Goal: Task Accomplishment & Management: Use online tool/utility

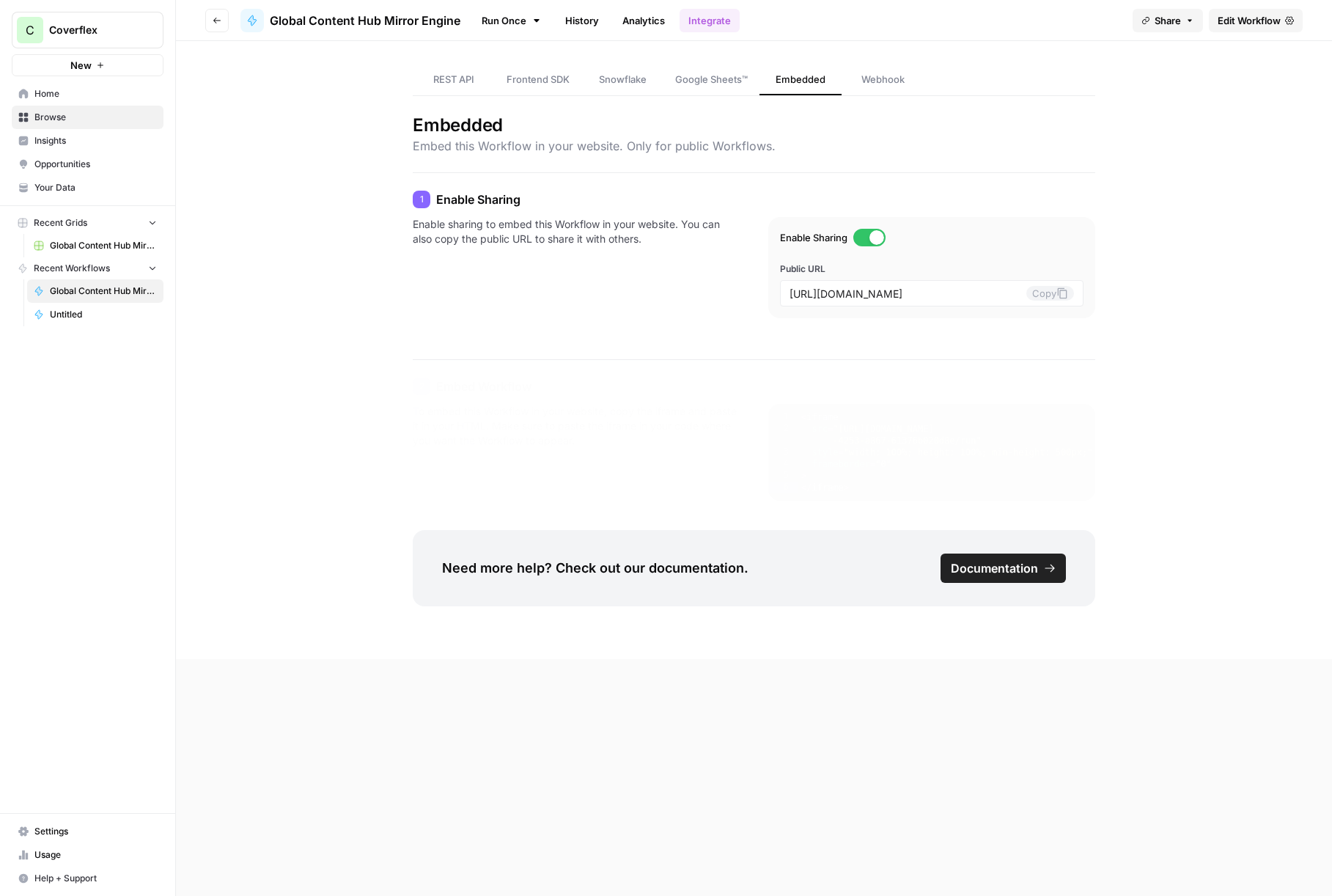
drag, startPoint x: 512, startPoint y: 62, endPoint x: 529, endPoint y: 74, distance: 20.8
click at [512, 62] on div "REST API Frontend SDK Snowflake Google Sheets™ Embedded Webhook" at bounding box center [754, 69] width 683 height 55
drag, startPoint x: 864, startPoint y: 296, endPoint x: 1137, endPoint y: 300, distance: 273.0
click at [1025, 300] on input "[URL][DOMAIN_NAME]" at bounding box center [907, 293] width 236 height 13
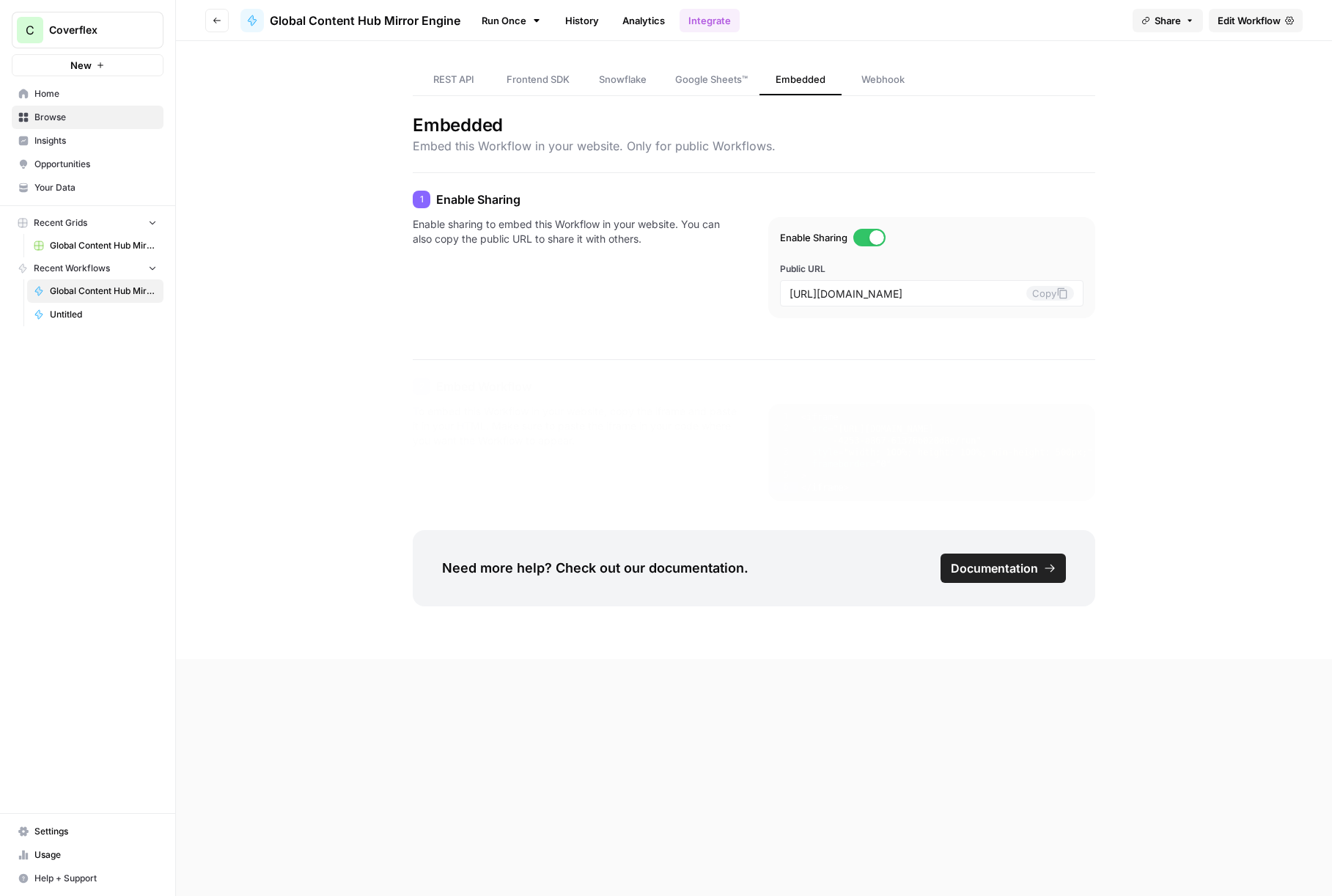
drag, startPoint x: 1281, startPoint y: 24, endPoint x: 1219, endPoint y: 57, distance: 70.2
click at [1281, 24] on link "Edit Workflow" at bounding box center [1255, 20] width 94 height 24
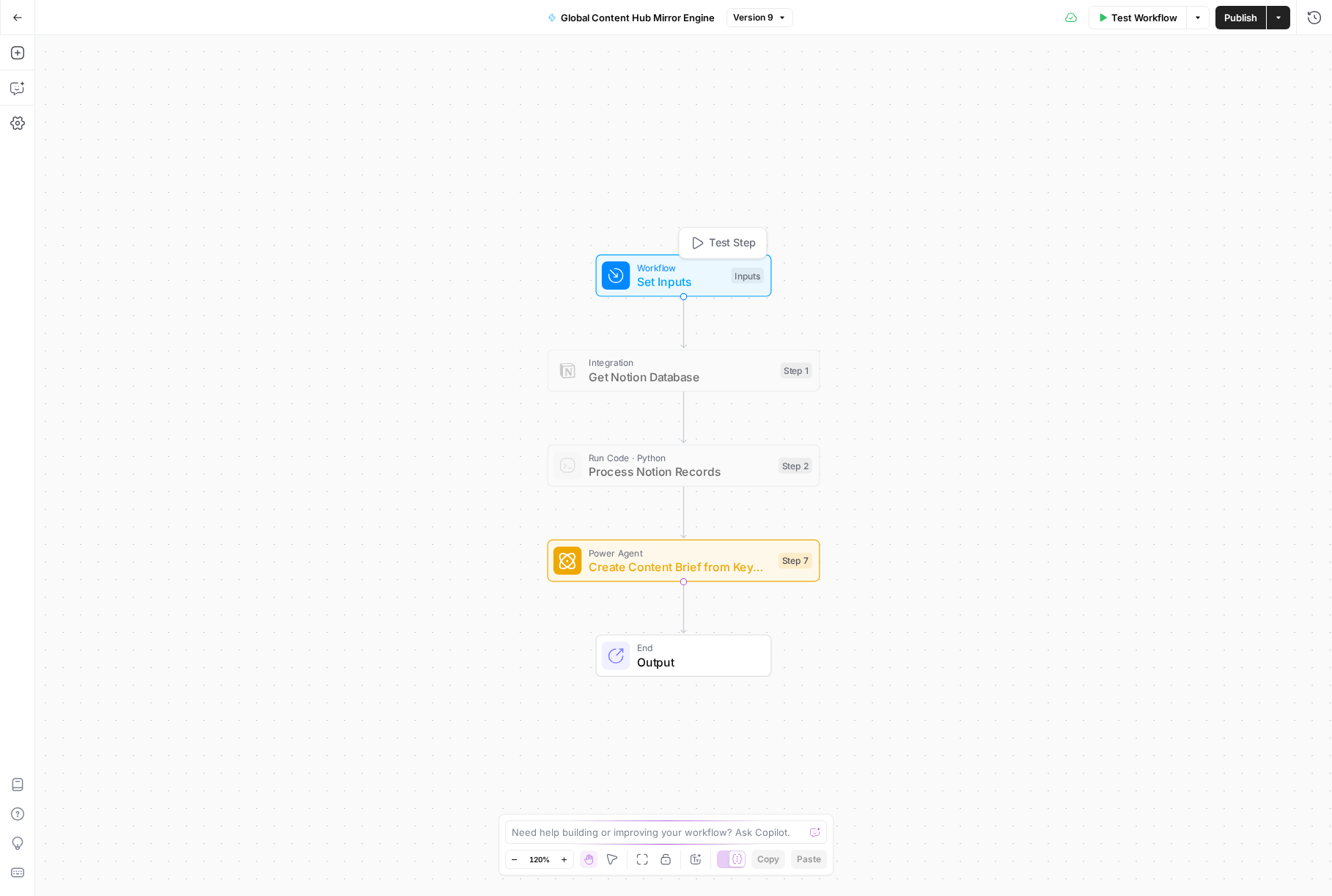
click at [674, 284] on span "Set Inputs" at bounding box center [681, 281] width 87 height 18
click at [1277, 94] on span "edit field" at bounding box center [1265, 90] width 32 height 11
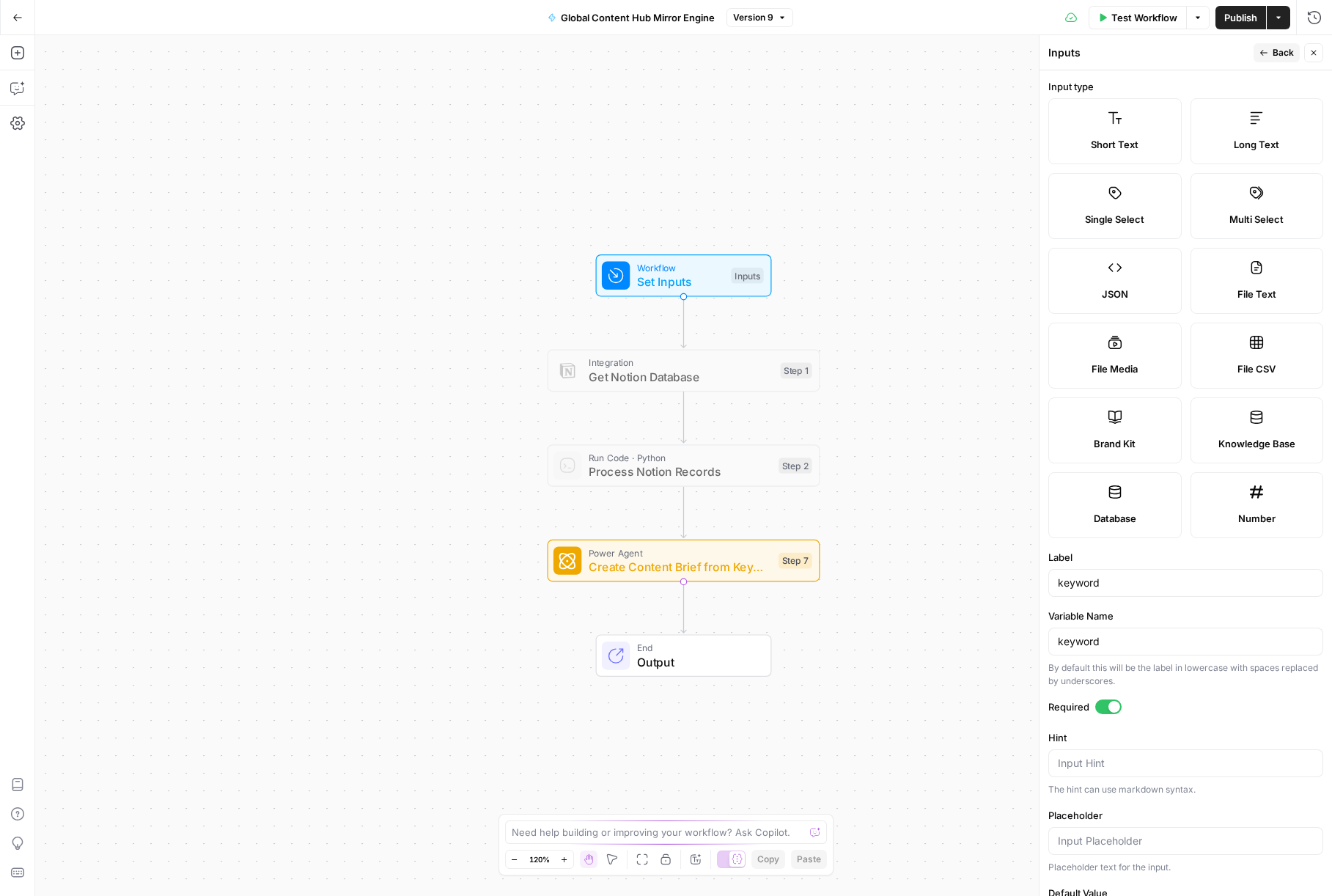
scroll to position [66, 0]
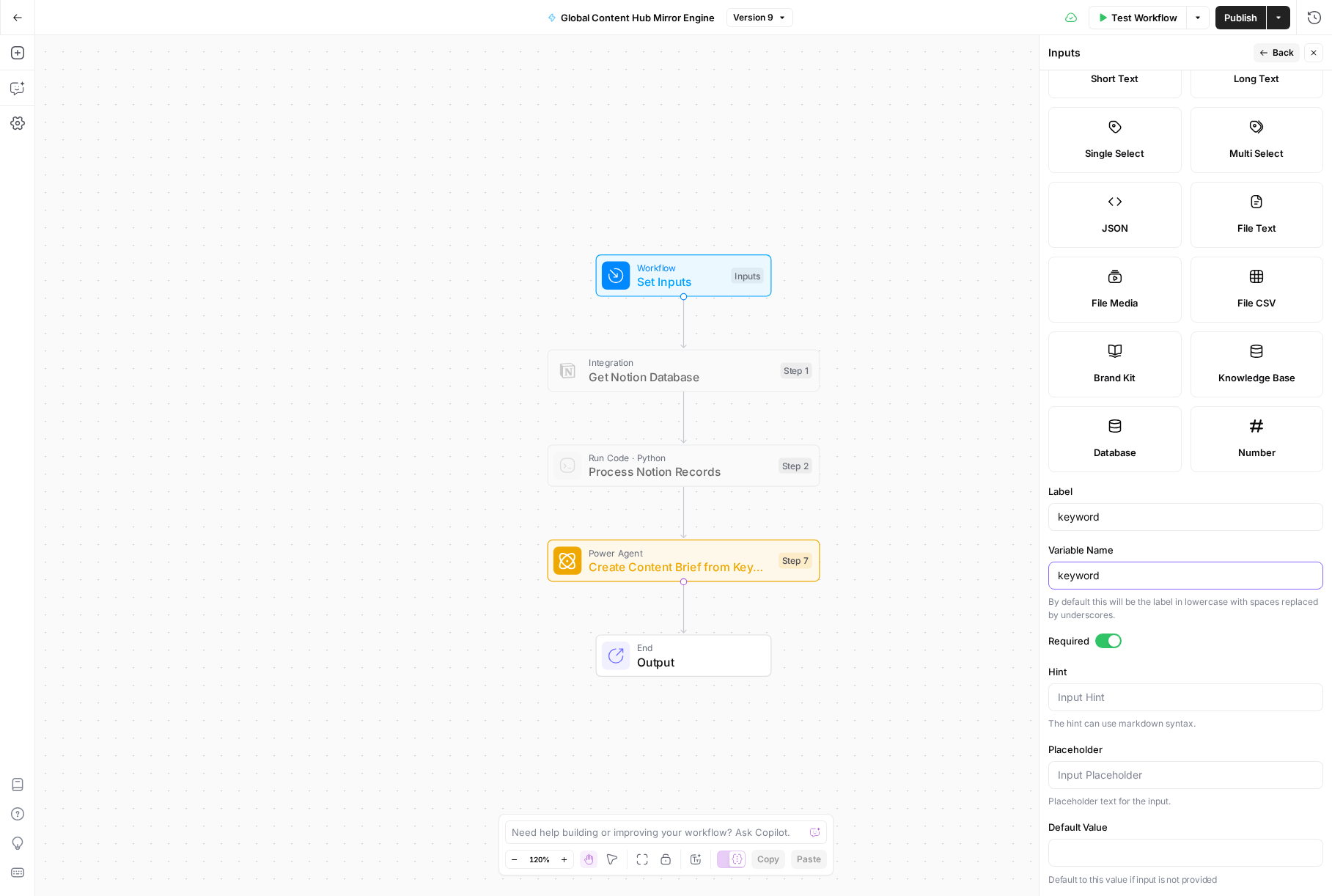
click at [1141, 575] on input "keyword" at bounding box center [1186, 575] width 256 height 15
click at [723, 571] on span "Create Content Brief from Keyword" at bounding box center [680, 566] width 183 height 18
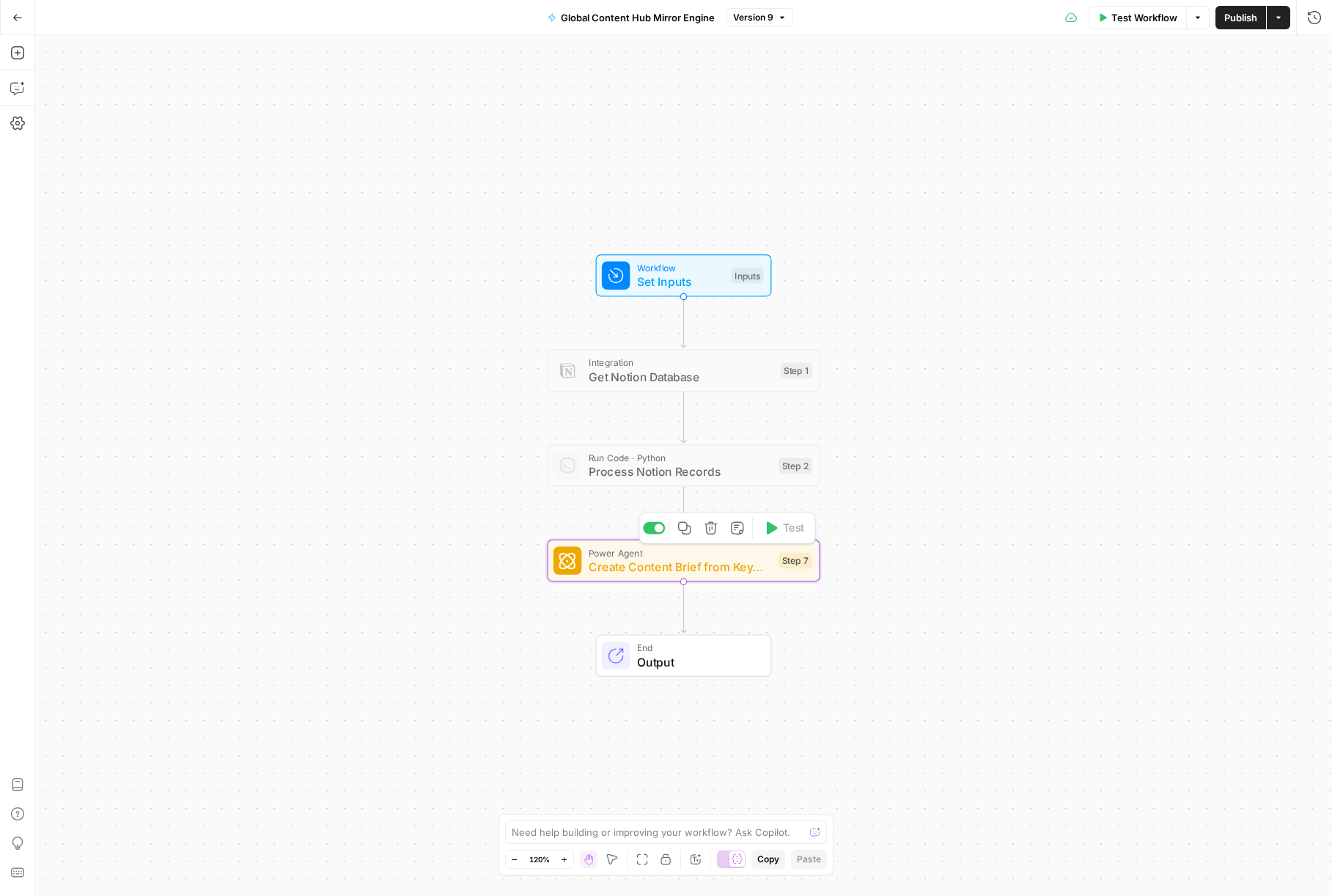
type textarea "Create Content Brief from Keyword"
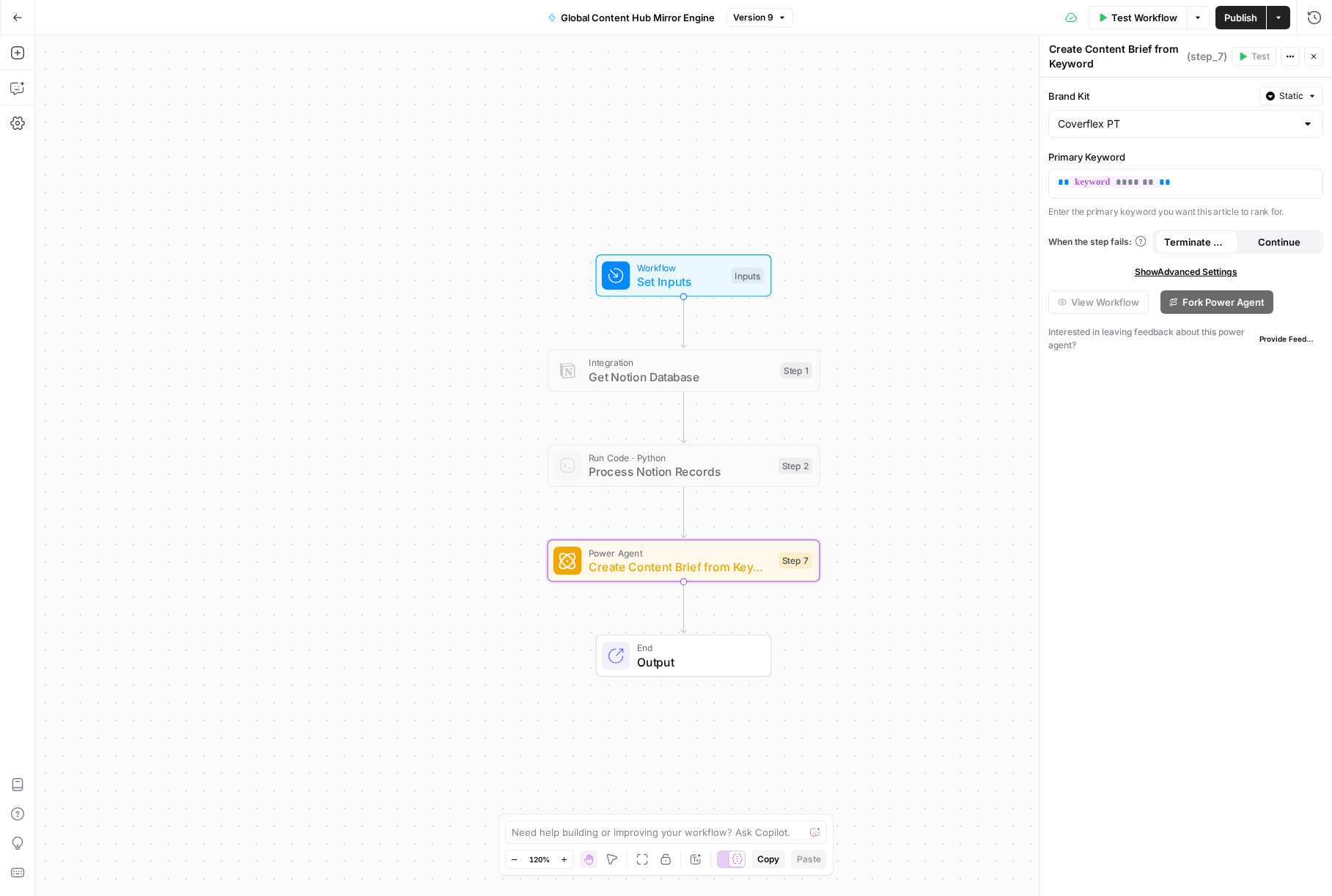
click at [781, 16] on icon "button" at bounding box center [782, 17] width 8 height 8
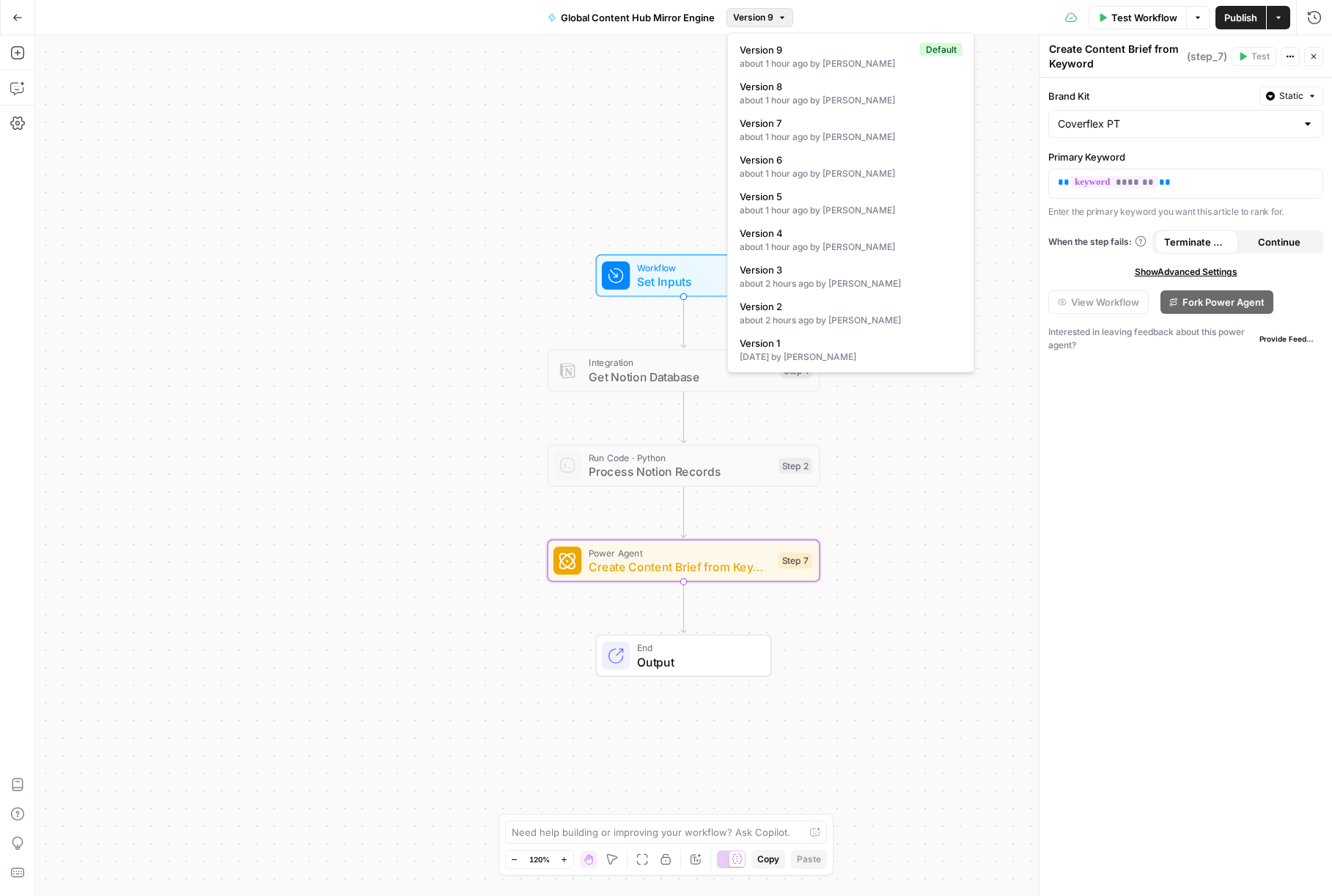
click at [843, 21] on div "Test Workflow Options Publish Actions Run History" at bounding box center [1062, 17] width 539 height 34
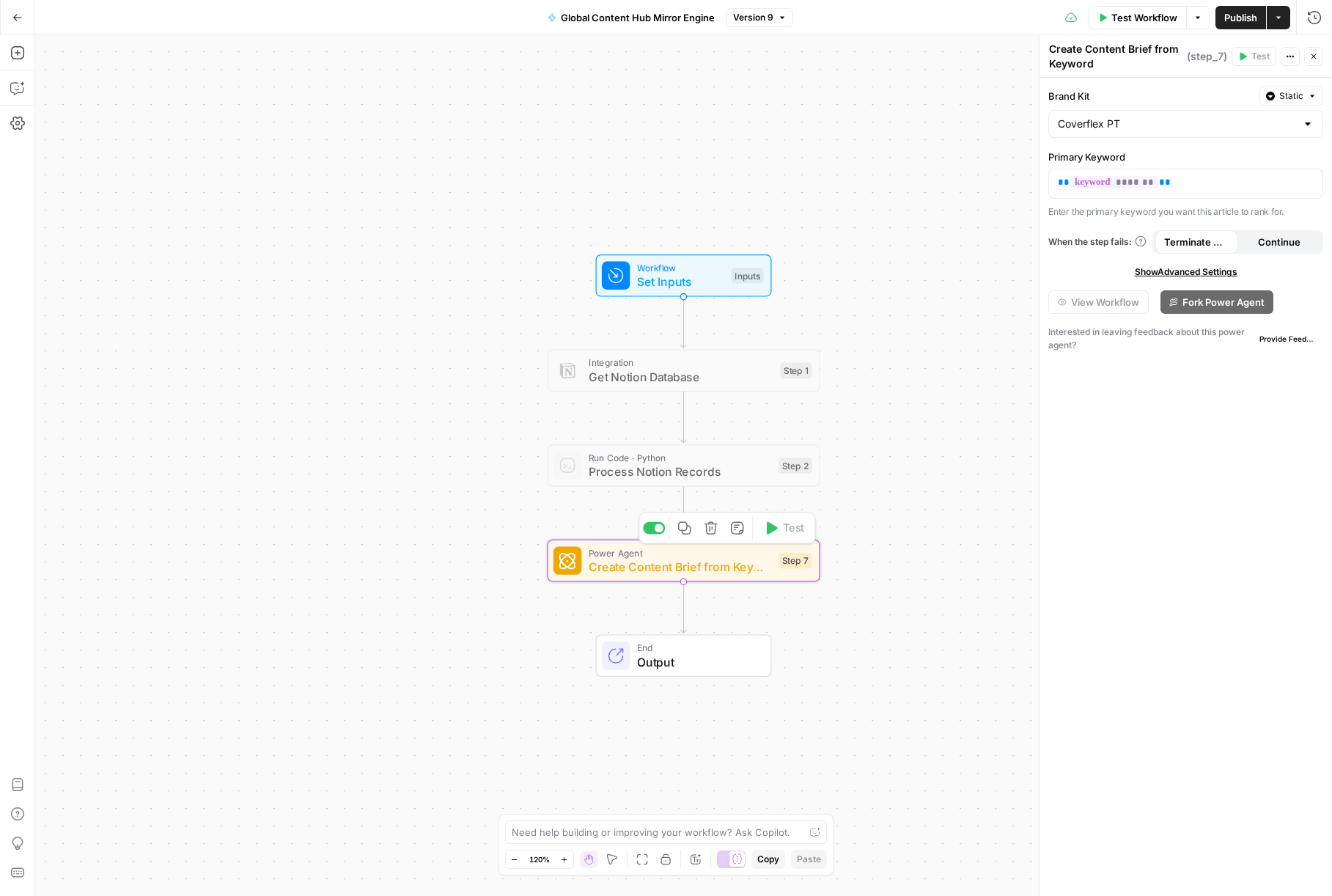
click at [639, 561] on span "Create Content Brief from Keyword" at bounding box center [680, 566] width 183 height 18
click at [605, 569] on span "Create Content Brief from Keyword" at bounding box center [680, 566] width 183 height 18
click at [1221, 264] on div "Brand Kit Static Coverflex PT Primary Keyword ** ******* ** Enter the primary k…" at bounding box center [1186, 487] width 293 height 819
click at [1220, 268] on span "Show Advanced Settings" at bounding box center [1186, 271] width 103 height 13
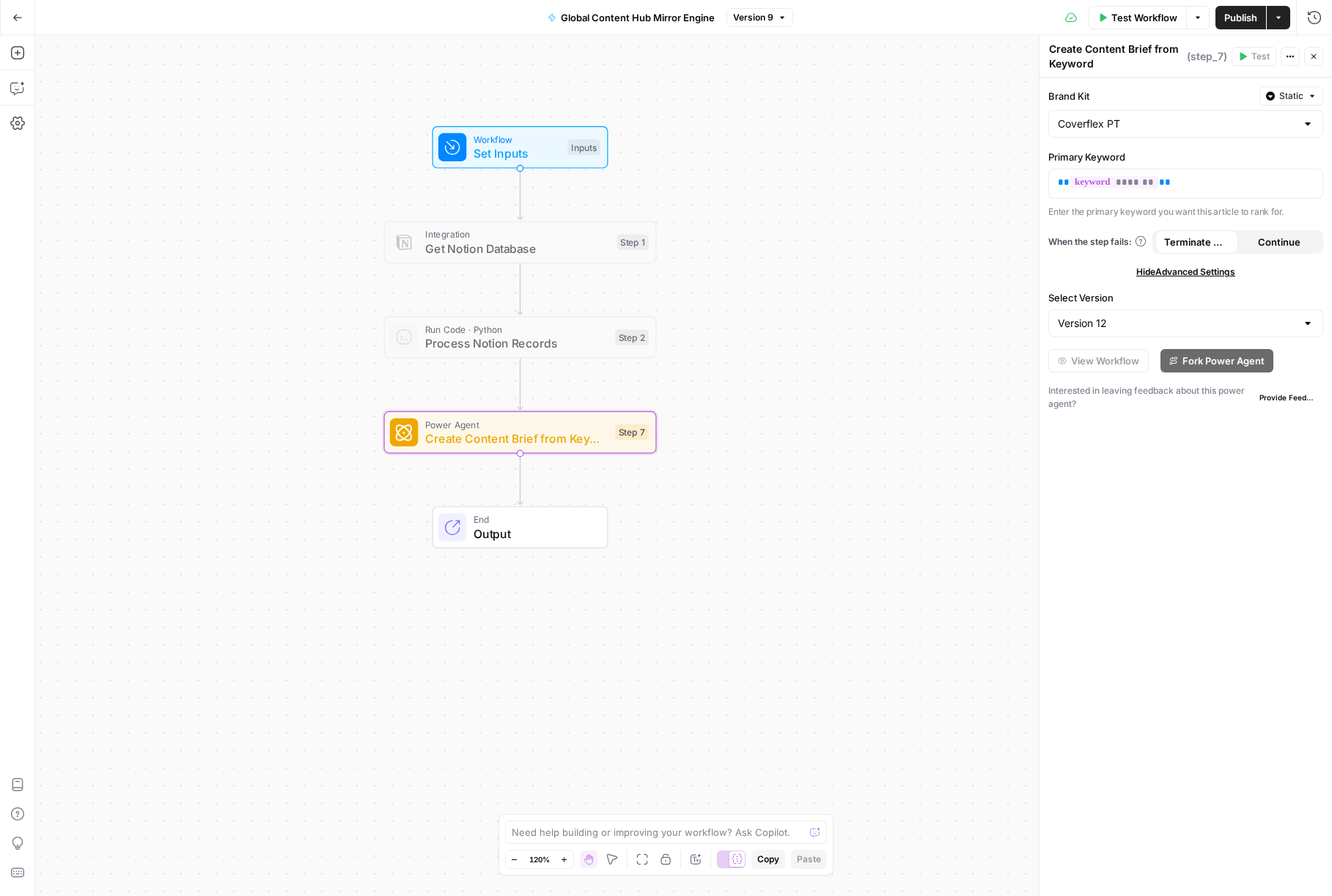
drag, startPoint x: 538, startPoint y: 225, endPoint x: 395, endPoint y: 106, distance: 186.0
click at [393, 106] on div "Workflow Set Inputs Inputs Integration Get Notion Database Step 1 Run Code · Py…" at bounding box center [684, 465] width 1297 height 861
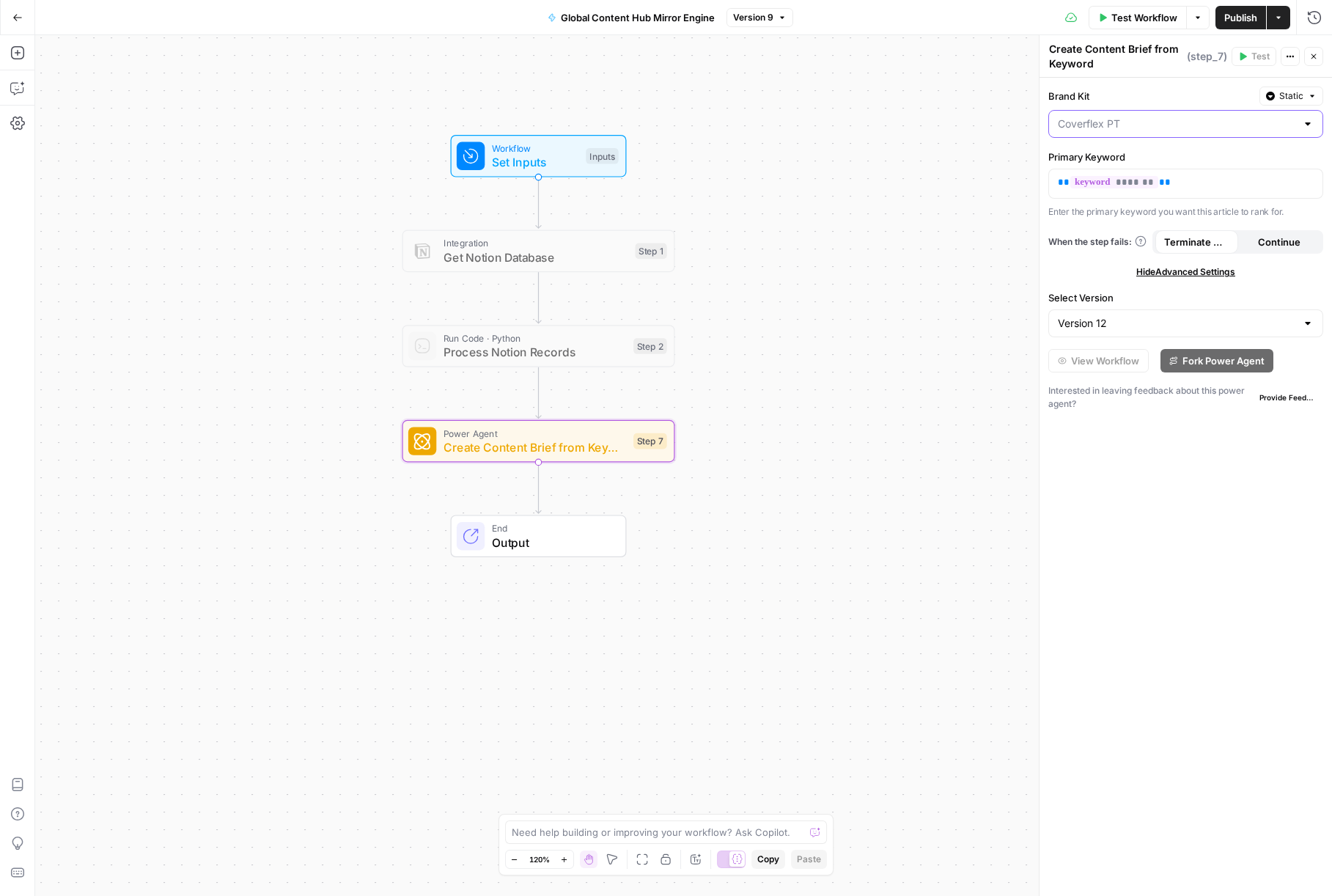
click at [1199, 120] on input "Brand Kit" at bounding box center [1176, 123] width 238 height 15
type input "Coverflex PT"
click at [1186, 94] on label "Brand Kit" at bounding box center [1151, 96] width 205 height 15
click at [1186, 117] on input "Coverflex PT" at bounding box center [1176, 123] width 238 height 15
type input "Coverflex PT"
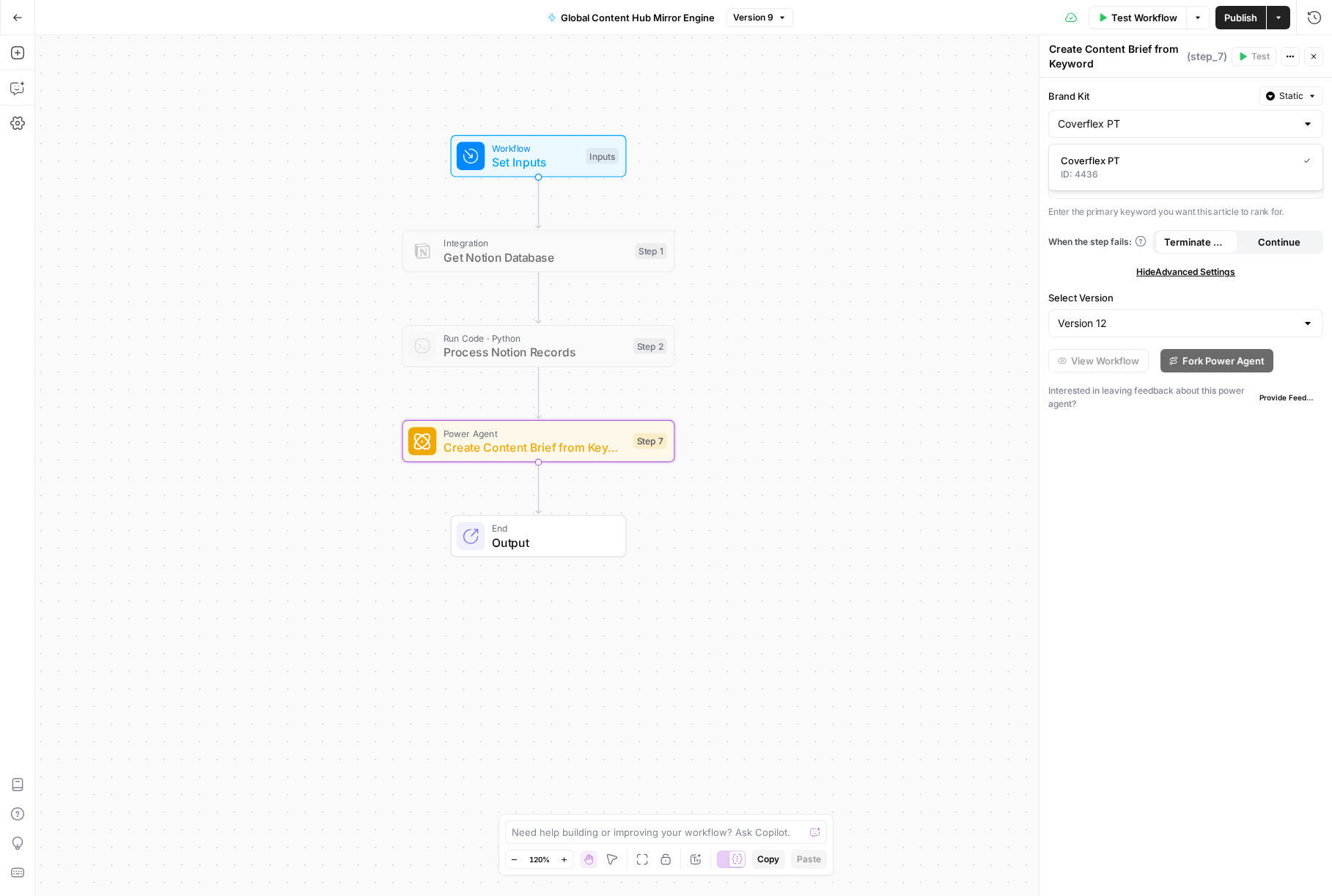
click at [1303, 97] on span "Static" at bounding box center [1291, 96] width 25 height 13
click at [1155, 100] on label "Brand Kit" at bounding box center [1151, 96] width 205 height 15
click at [1155, 117] on input "Coverflex PT" at bounding box center [1176, 123] width 238 height 15
type input "Coverflex PT"
click at [1148, 98] on label "Brand Kit" at bounding box center [1151, 96] width 205 height 15
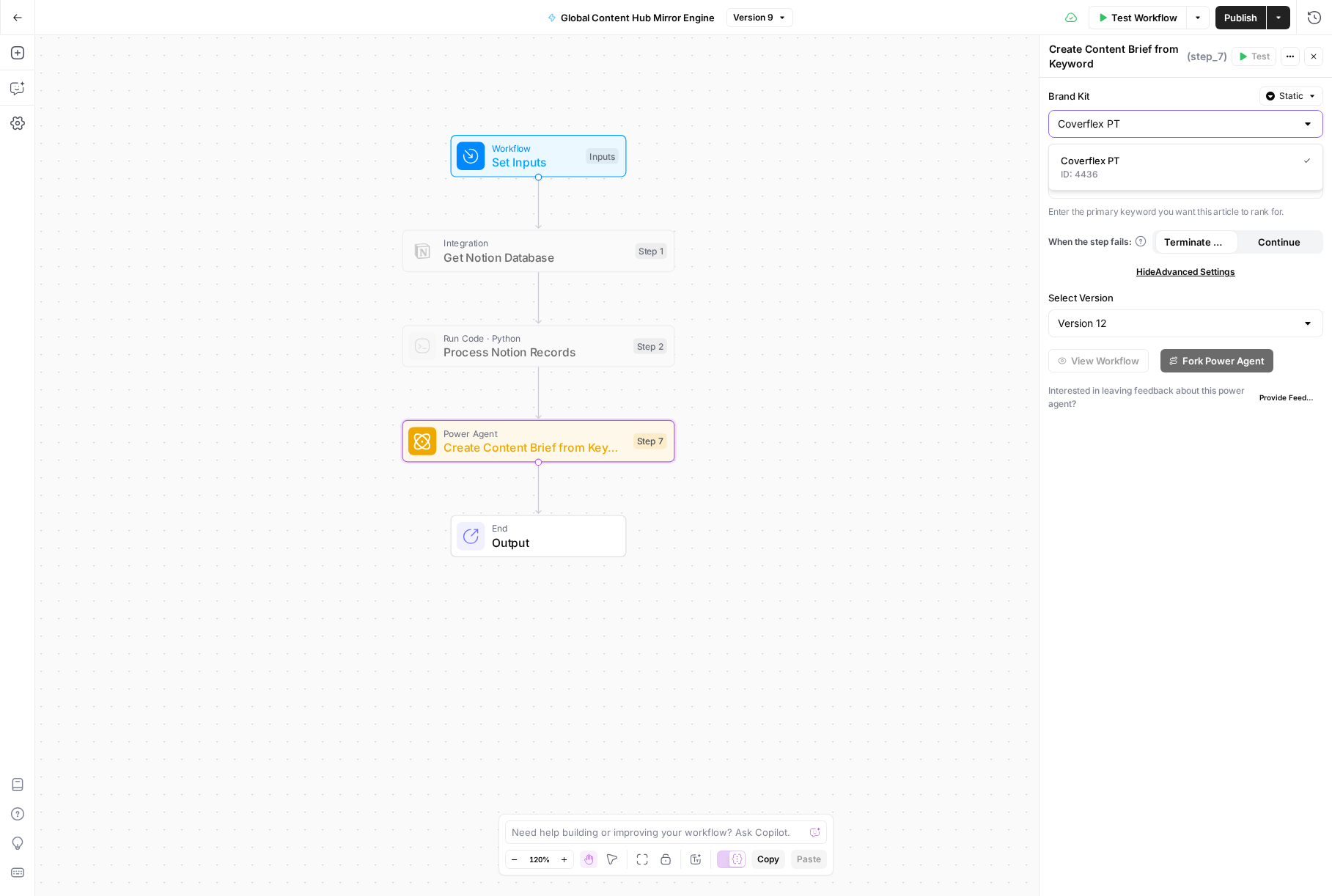
click at [1148, 117] on input "Coverflex PT" at bounding box center [1176, 123] width 238 height 15
type input "Coverflex PT"
click at [1149, 98] on label "Brand Kit" at bounding box center [1151, 96] width 205 height 15
click at [1149, 117] on input "Coverflex PT" at bounding box center [1176, 123] width 238 height 15
type input "Coverflex PT"
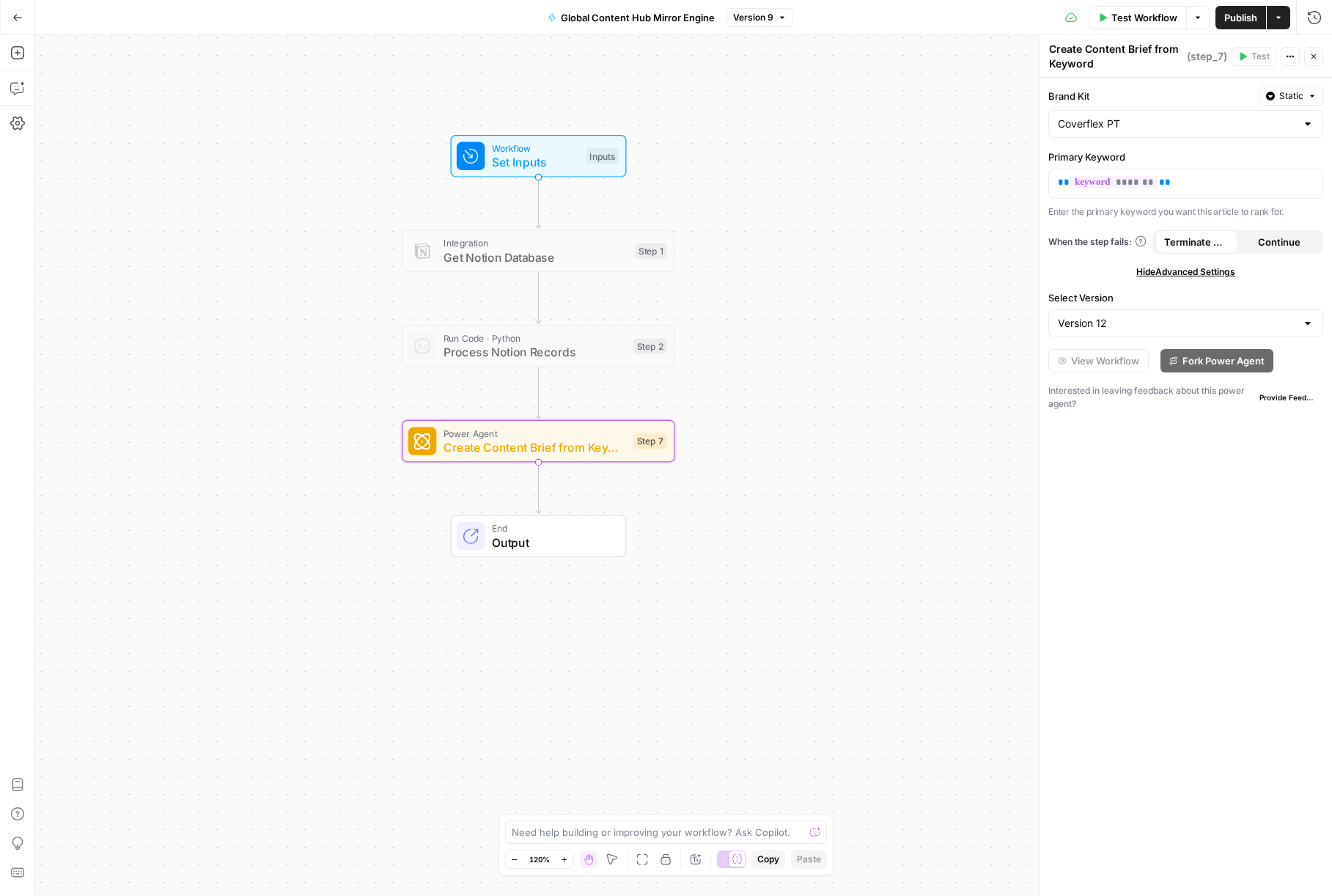
drag, startPoint x: 885, startPoint y: 106, endPoint x: 904, endPoint y: 113, distance: 20.2
click at [885, 106] on div "Workflow Set Inputs Inputs Integration Get Notion Database Step 1 Run Code · Py…" at bounding box center [684, 465] width 1297 height 861
click at [20, 23] on button "Go Back" at bounding box center [18, 18] width 26 height 26
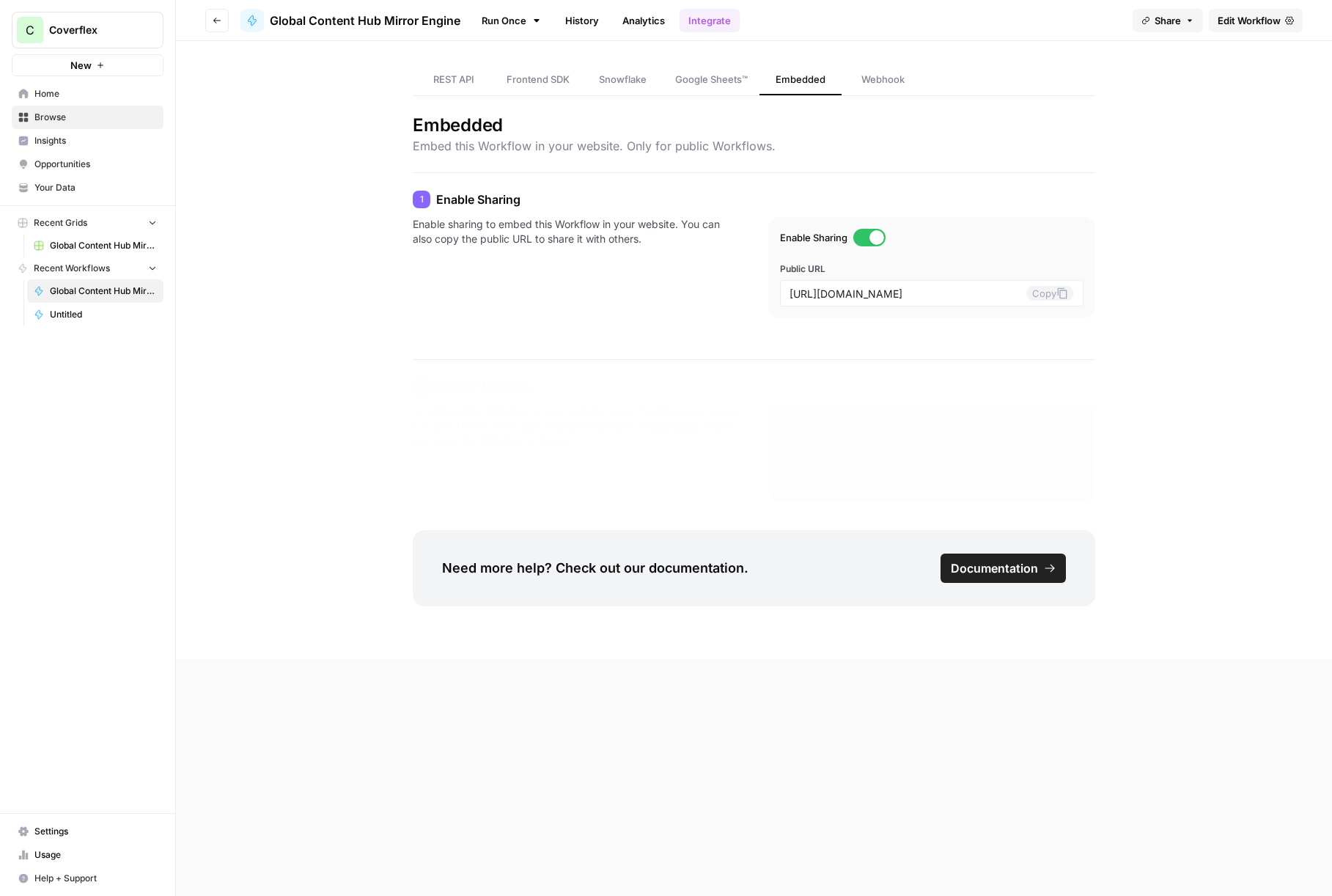
click at [465, 77] on span "REST API" at bounding box center [454, 79] width 41 height 15
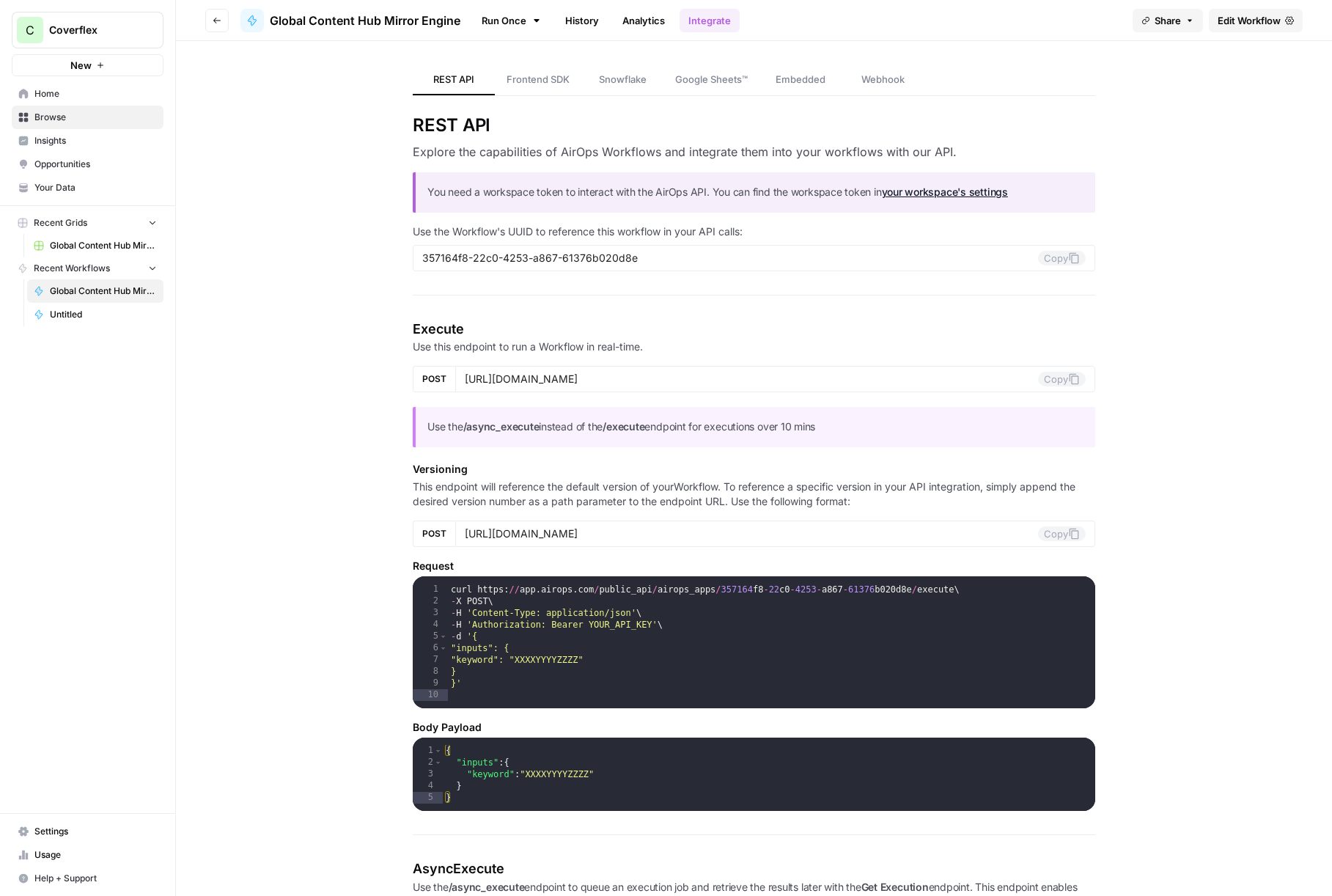
drag, startPoint x: 547, startPoint y: 81, endPoint x: 605, endPoint y: 84, distance: 58.1
click at [547, 80] on span "Frontend SDK" at bounding box center [538, 79] width 63 height 15
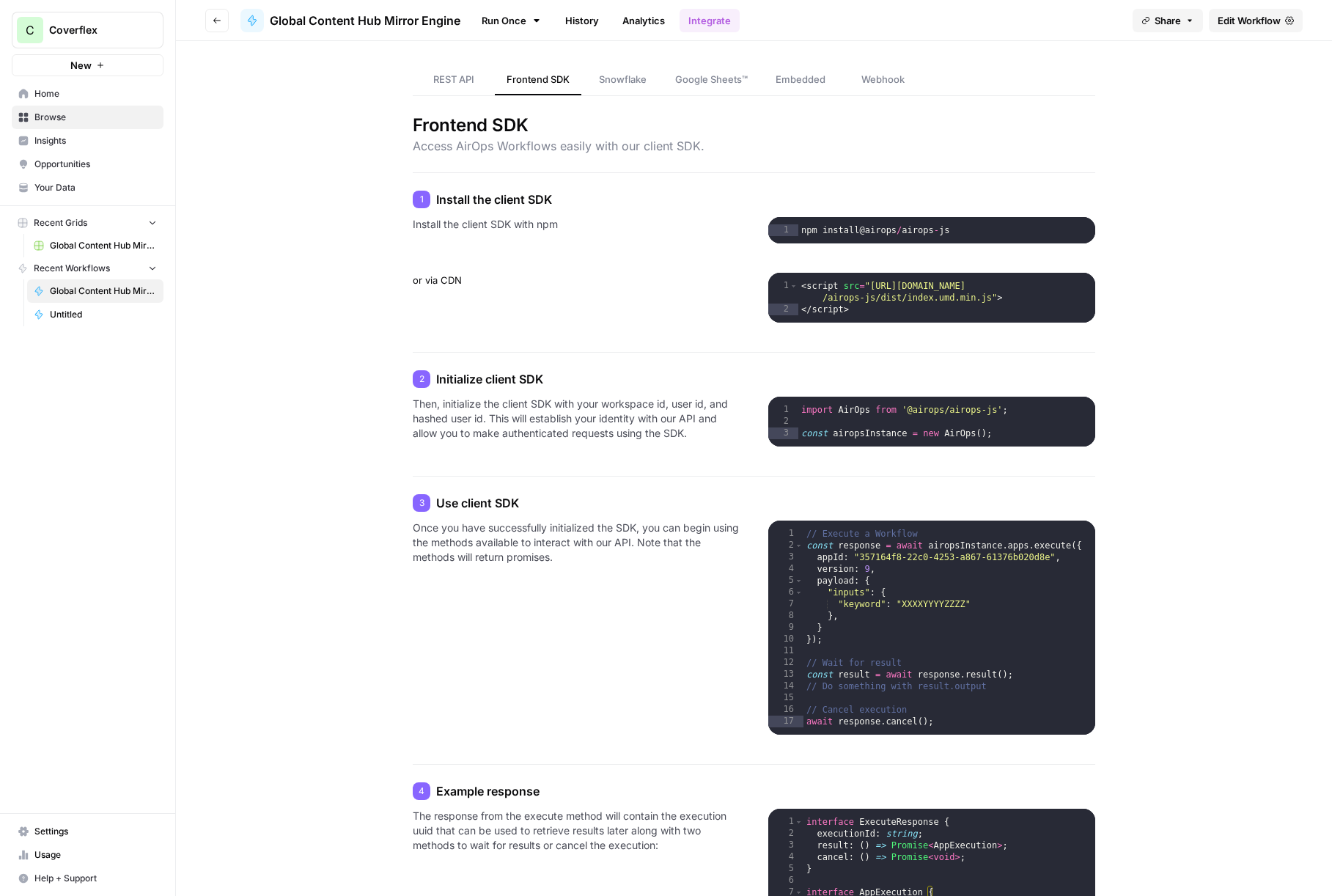
click at [755, 84] on link "Google Sheets™" at bounding box center [711, 80] width 96 height 31
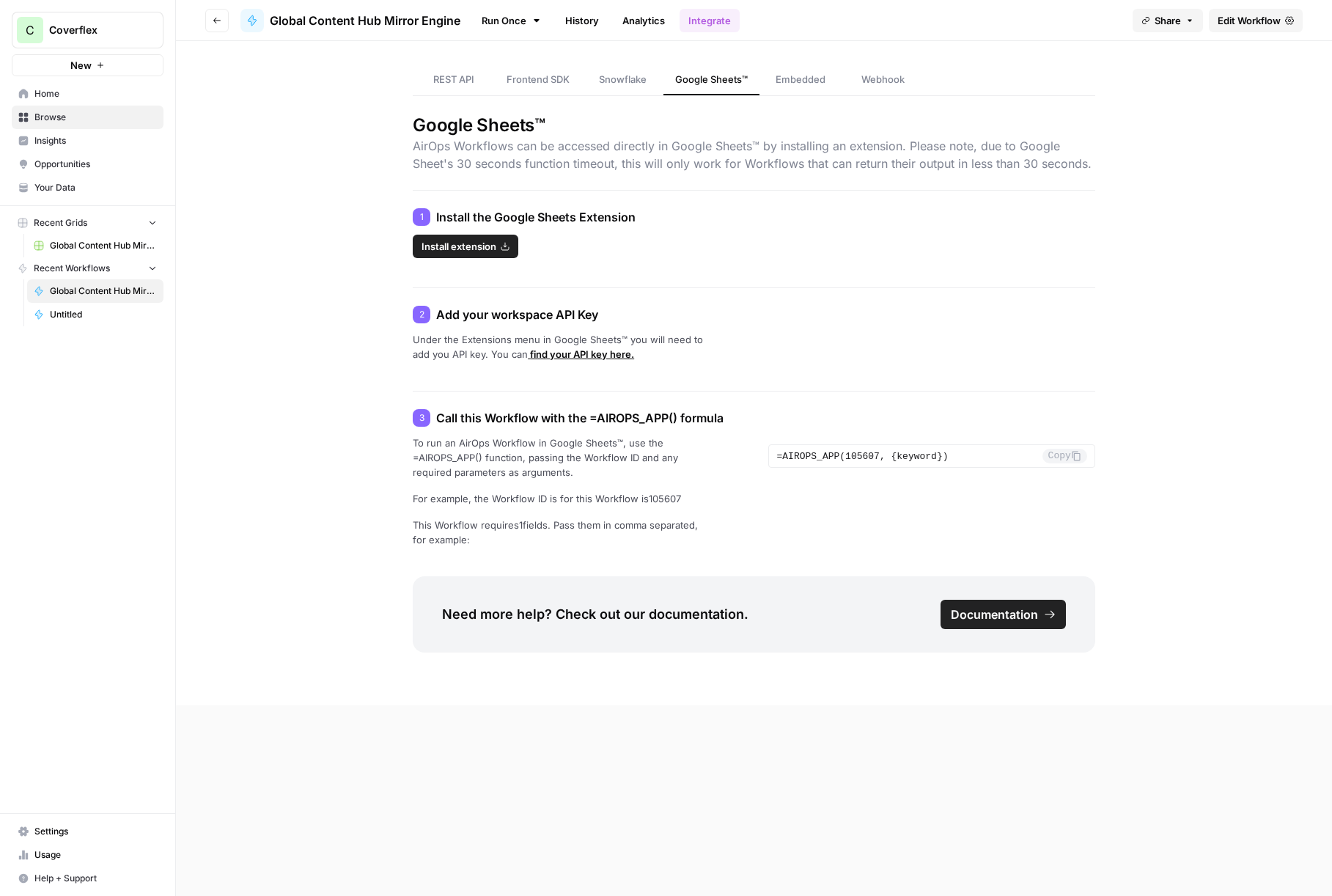
click at [777, 82] on span "Embedded" at bounding box center [800, 79] width 50 height 15
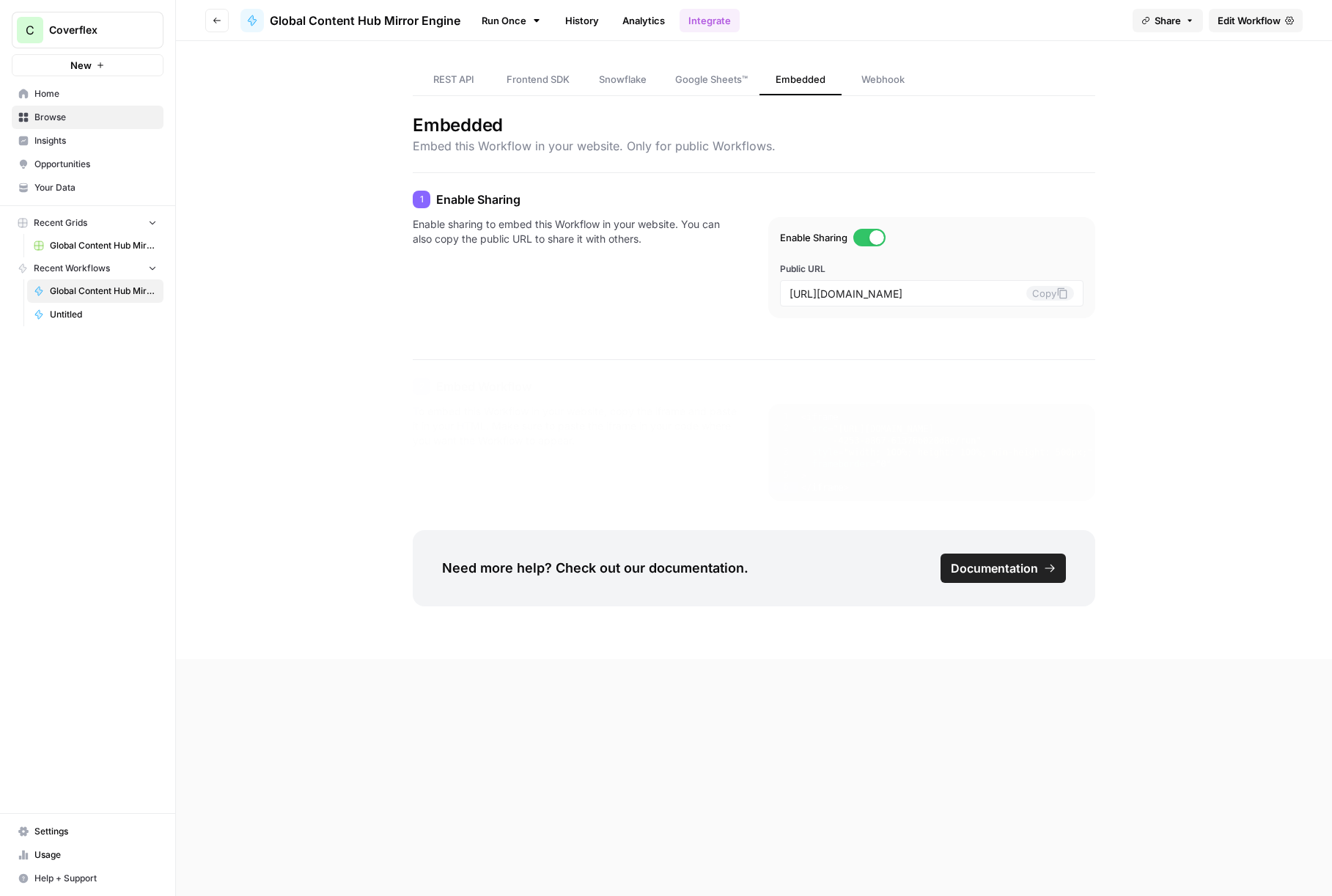
click at [888, 87] on span "Webhook" at bounding box center [883, 79] width 43 height 15
click at [464, 70] on link "REST API" at bounding box center [454, 80] width 82 height 31
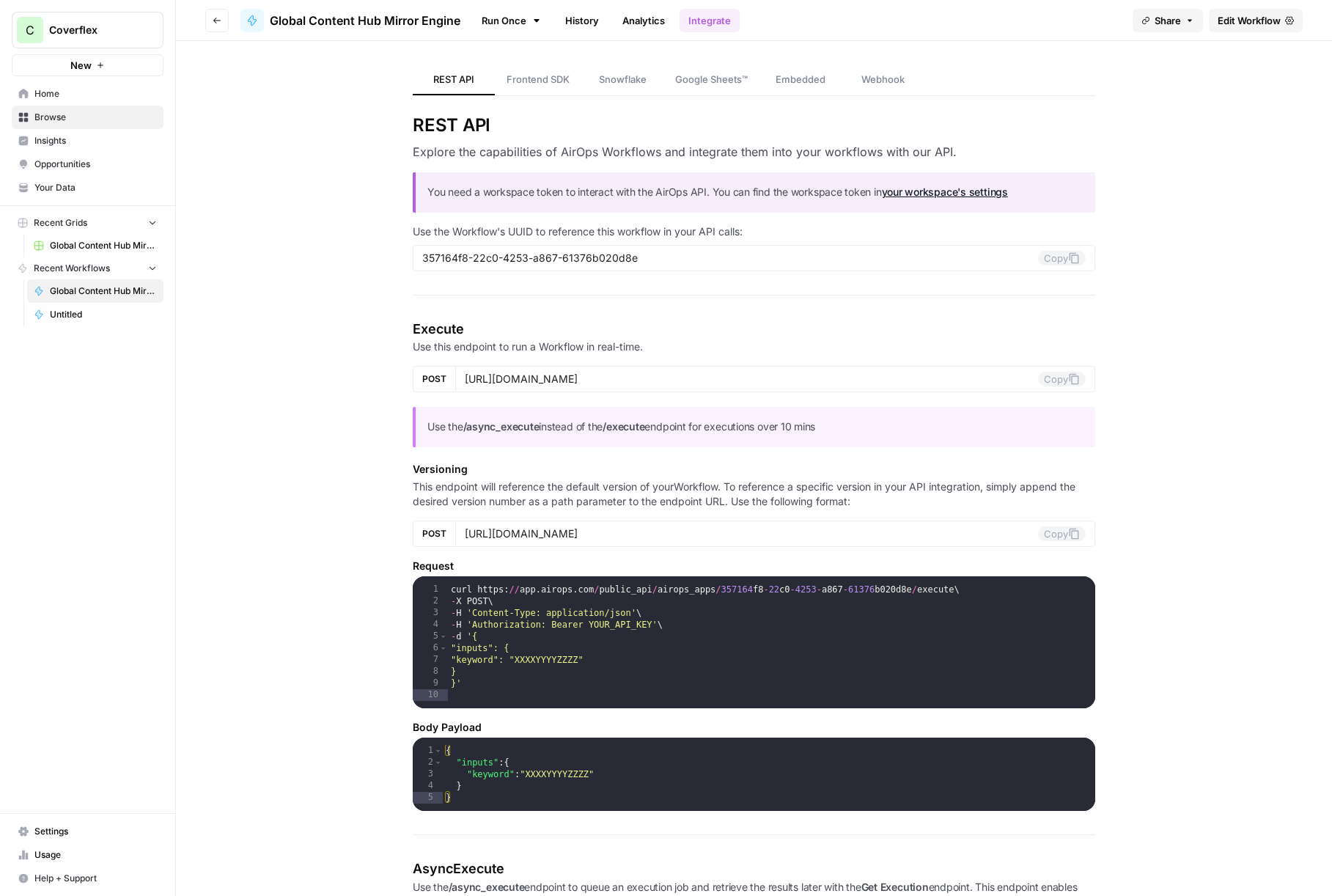
click at [453, 76] on span "REST API" at bounding box center [454, 79] width 41 height 15
click at [520, 81] on span "Frontend SDK" at bounding box center [538, 79] width 63 height 15
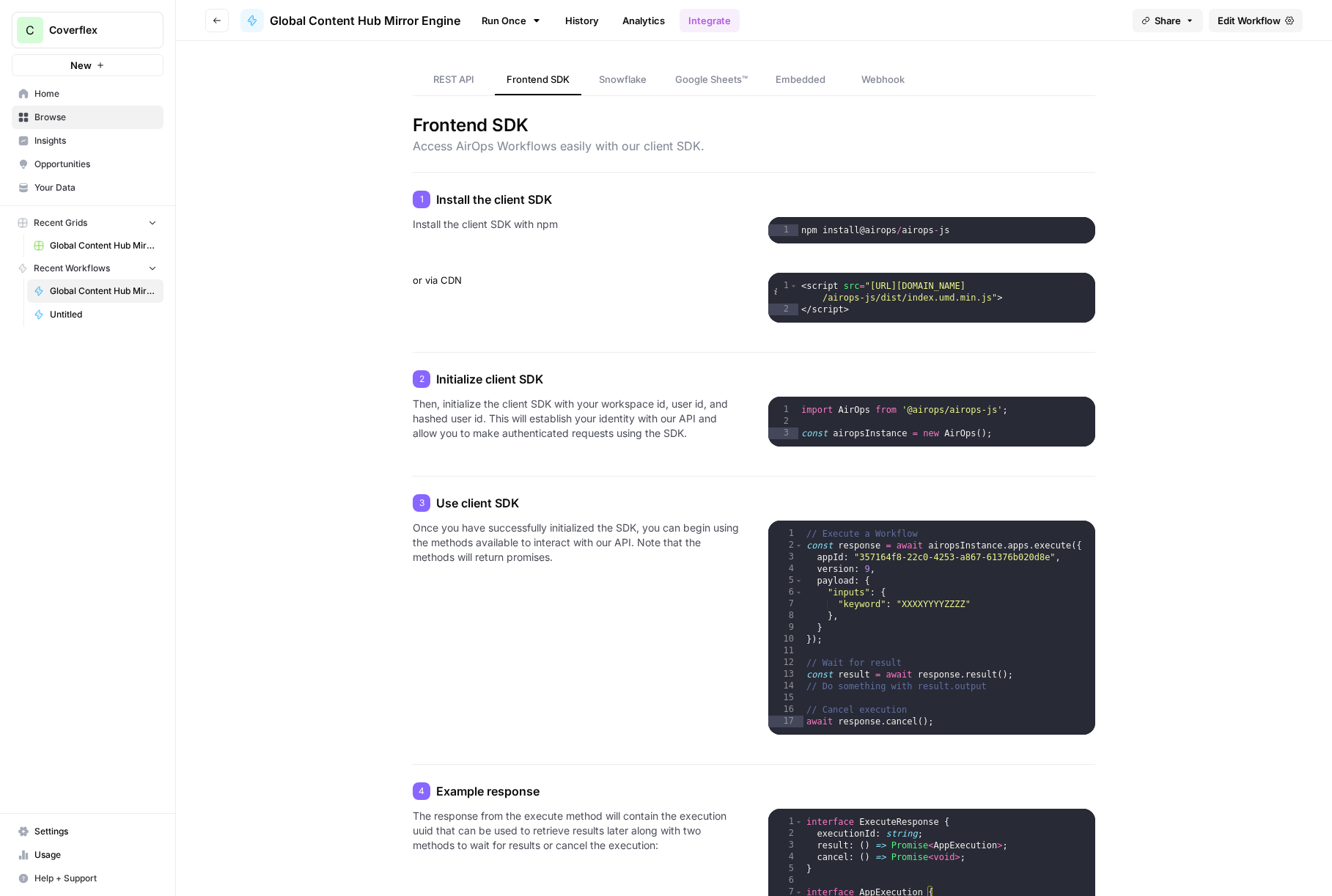
click at [97, 95] on span "Home" at bounding box center [96, 94] width 123 height 13
click at [651, 297] on p "or via CDN" at bounding box center [576, 297] width 326 height 50
